Goal: Check status: Check status

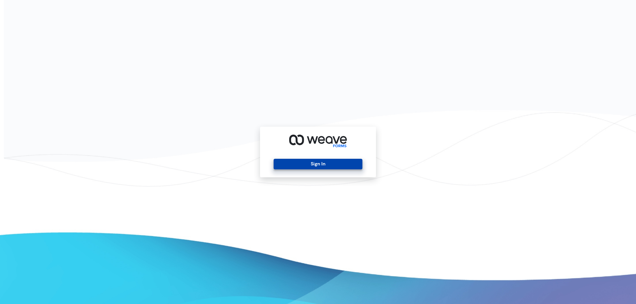
click at [320, 162] on button "Sign In" at bounding box center [318, 164] width 88 height 11
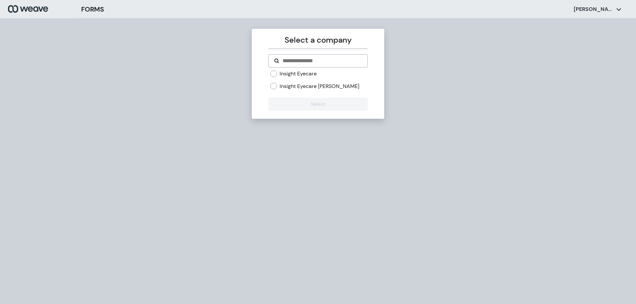
click at [304, 82] on div "Insight Eyecare Insight Eyecare [PERSON_NAME]" at bounding box center [318, 80] width 97 height 20
click at [304, 88] on label "Insight Eyecare [PERSON_NAME]" at bounding box center [320, 86] width 80 height 7
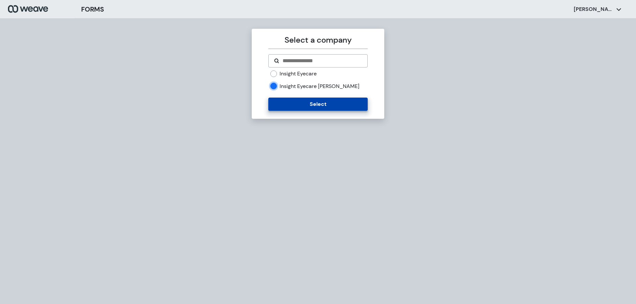
click at [313, 106] on button "Select" at bounding box center [317, 104] width 99 height 13
